Goal: Task Accomplishment & Management: Manage account settings

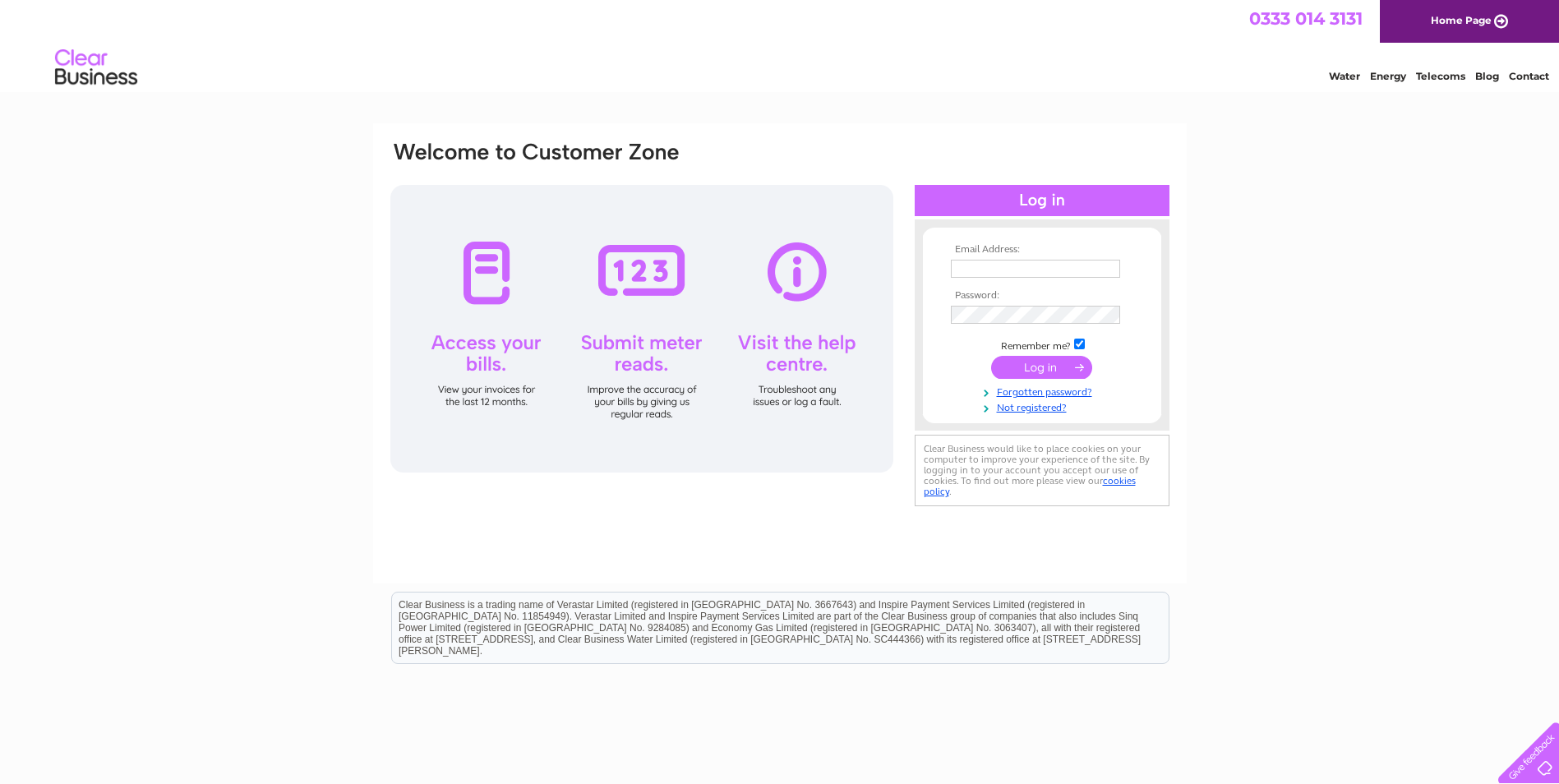
click at [965, 264] on input "text" at bounding box center [1035, 269] width 169 height 18
click at [1426, 273] on div "Email Address: Password:" at bounding box center [780, 494] width 1559 height 742
click at [1010, 262] on input "text" at bounding box center [1036, 269] width 171 height 19
click at [1103, 267] on input "admin@alarmcoltd.co.uk" at bounding box center [1036, 269] width 171 height 19
type input "a"
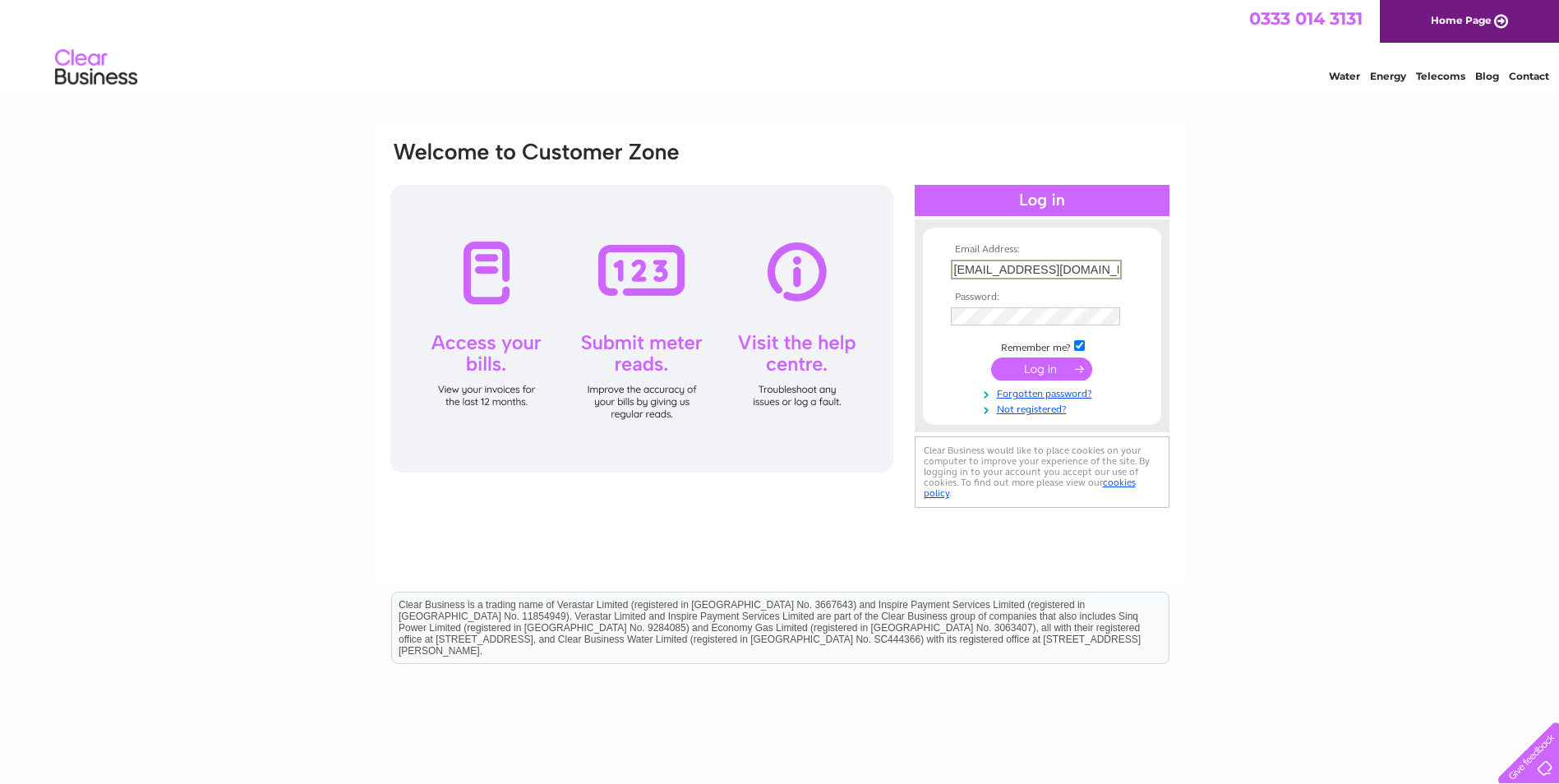
type input "admin@slsrmco.org"
click at [1024, 366] on input "submit" at bounding box center [1042, 368] width 101 height 23
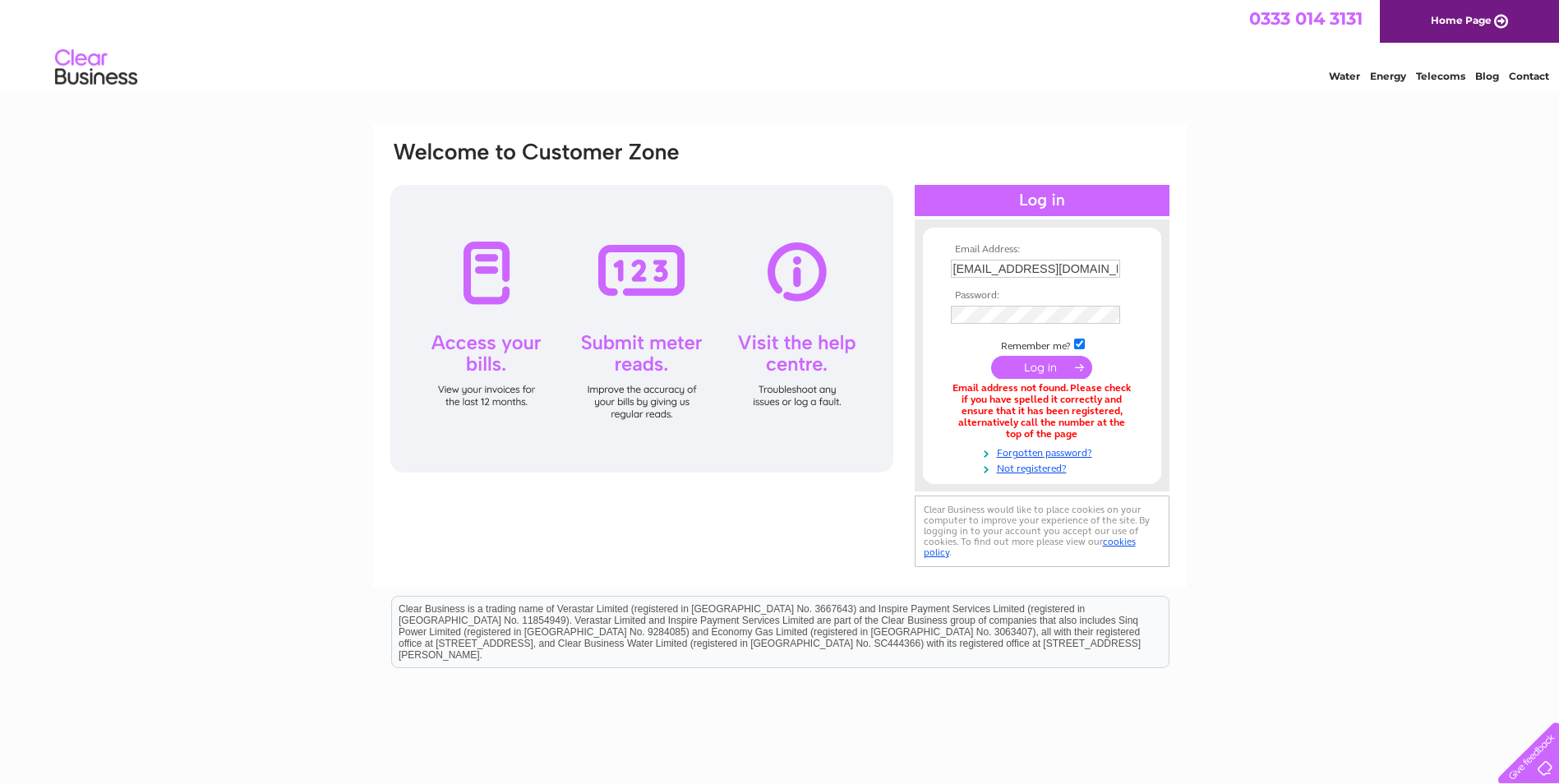
click at [1037, 267] on input "admin@slsrmco.org" at bounding box center [1035, 269] width 169 height 18
type input "admin@alarmco.org"
click at [1068, 373] on input "submit" at bounding box center [1042, 367] width 101 height 23
click at [1056, 365] on input "submit" at bounding box center [1042, 367] width 101 height 23
click at [991, 357] on input "submit" at bounding box center [1042, 368] width 101 height 23
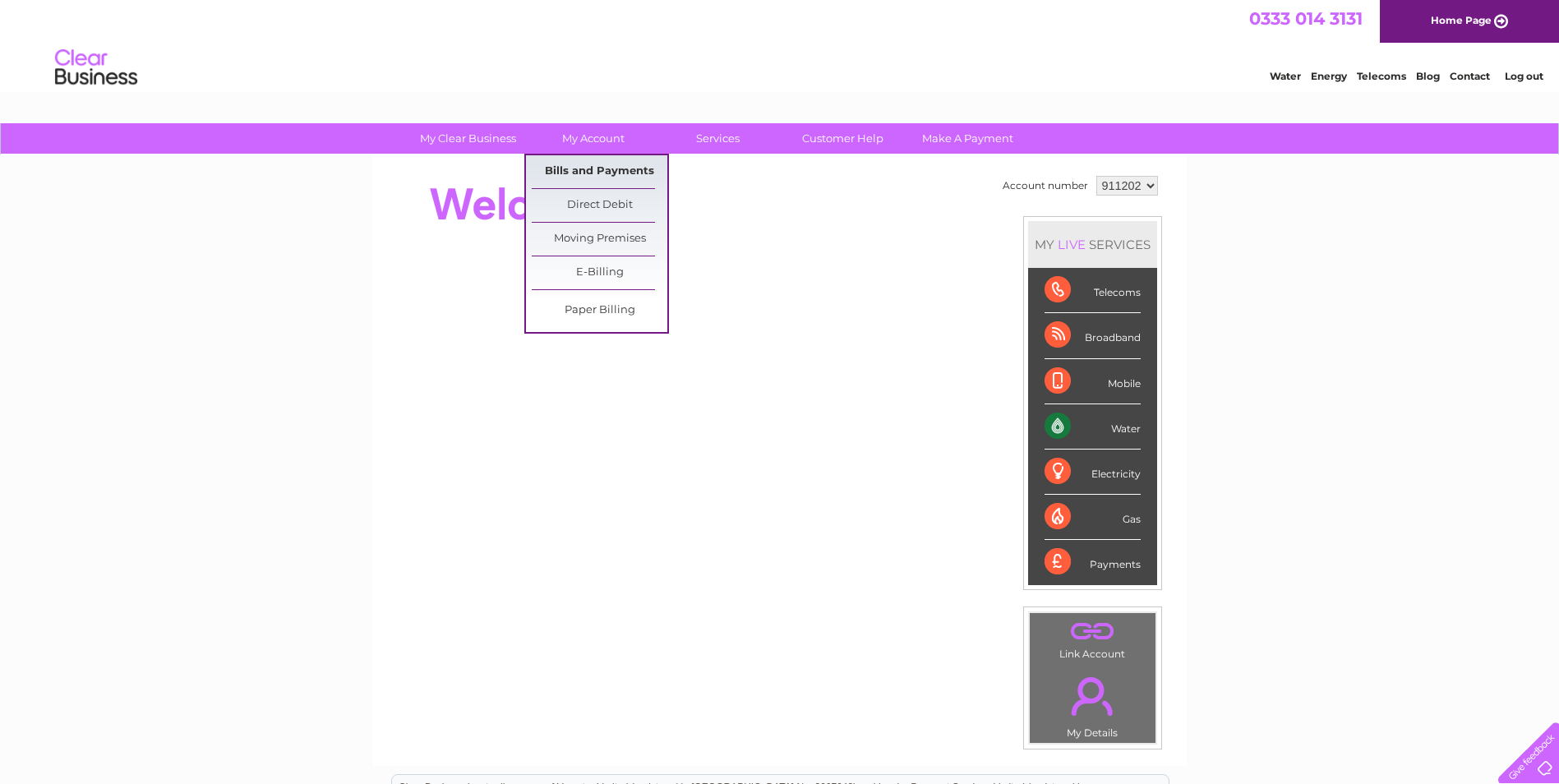
click at [595, 170] on link "Bills and Payments" at bounding box center [599, 172] width 135 height 33
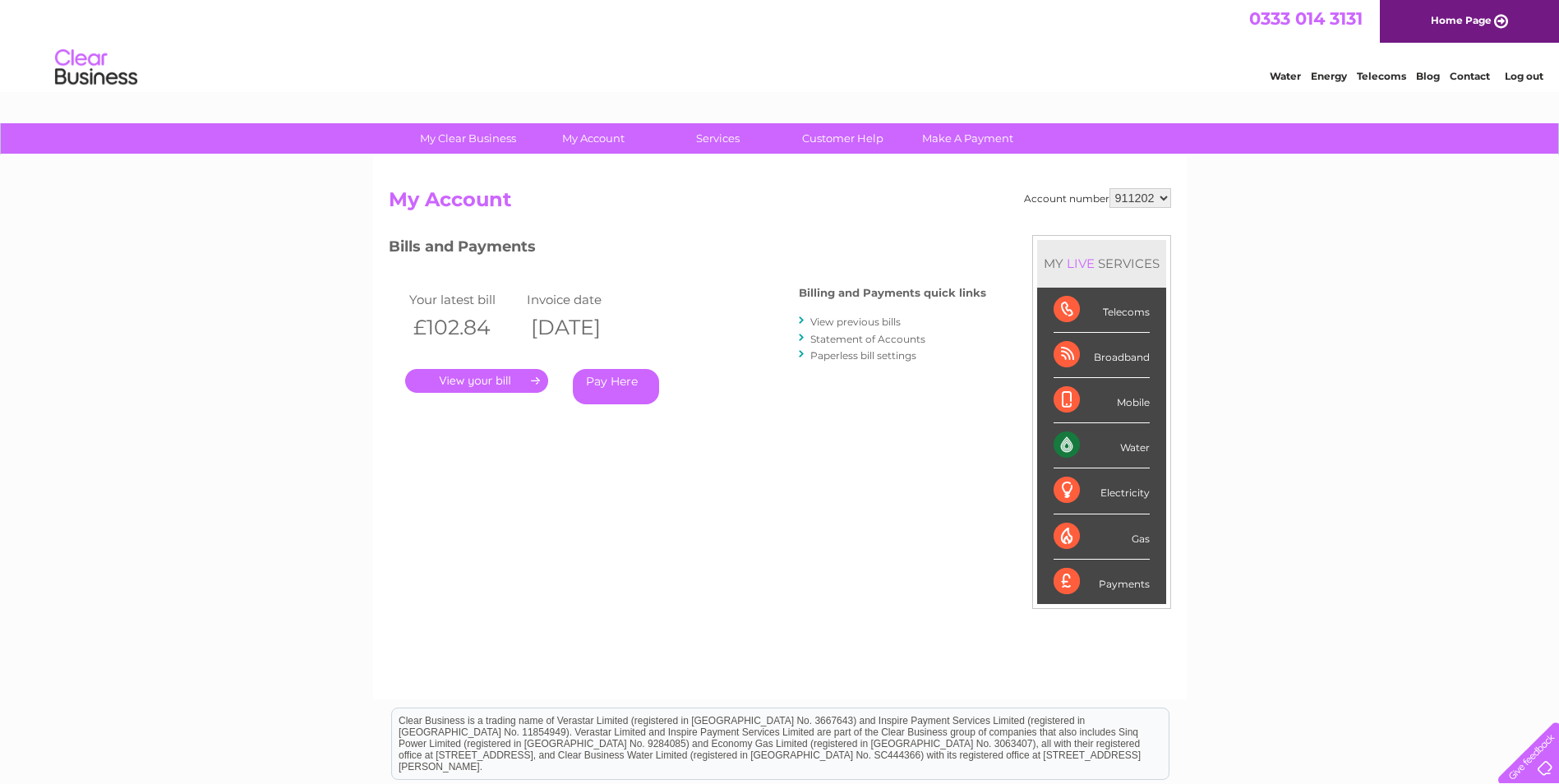
click at [470, 384] on link "." at bounding box center [476, 381] width 143 height 24
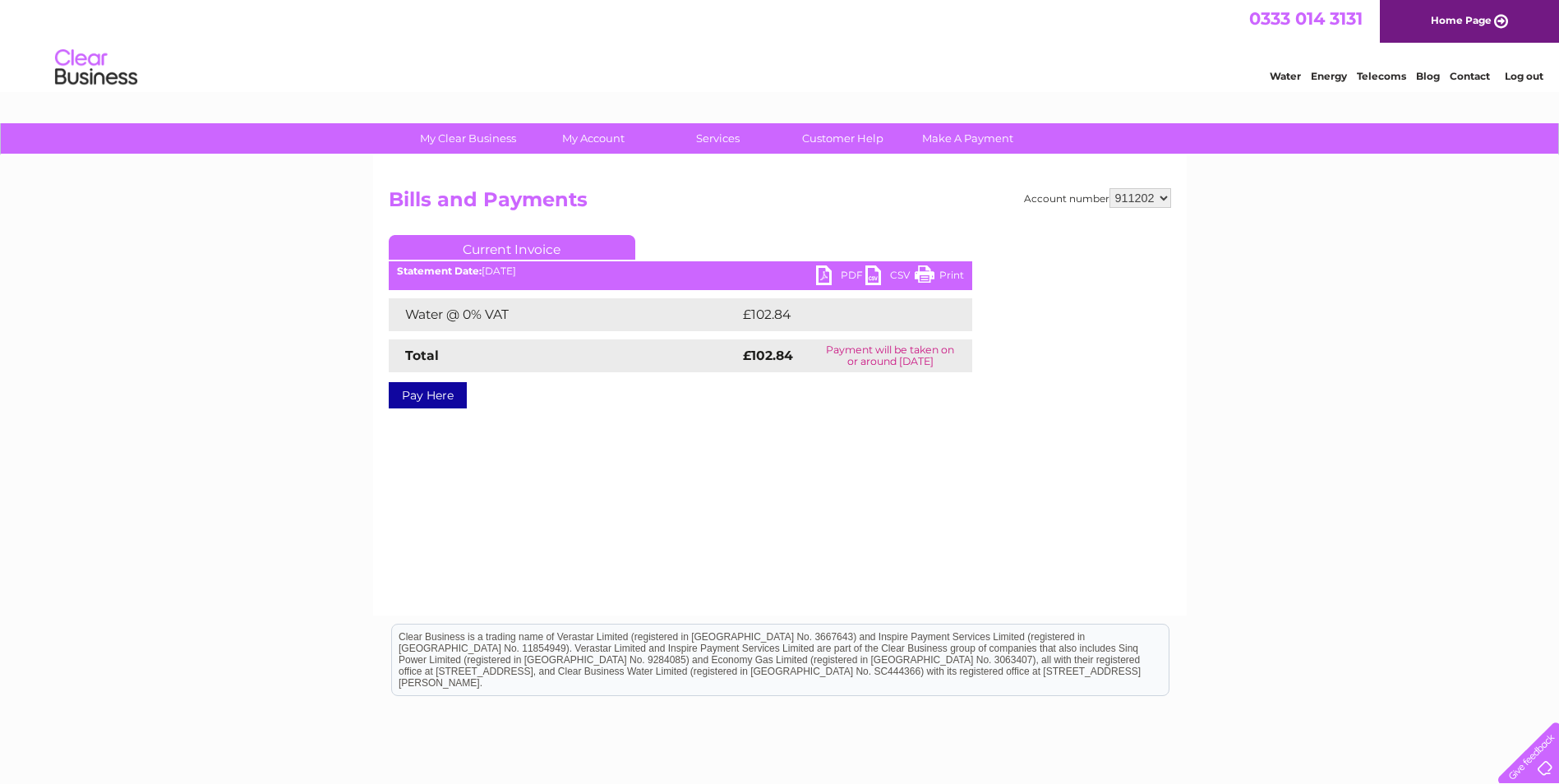
click at [829, 273] on link "PDF" at bounding box center [841, 277] width 50 height 24
